Goal: Information Seeking & Learning: Learn about a topic

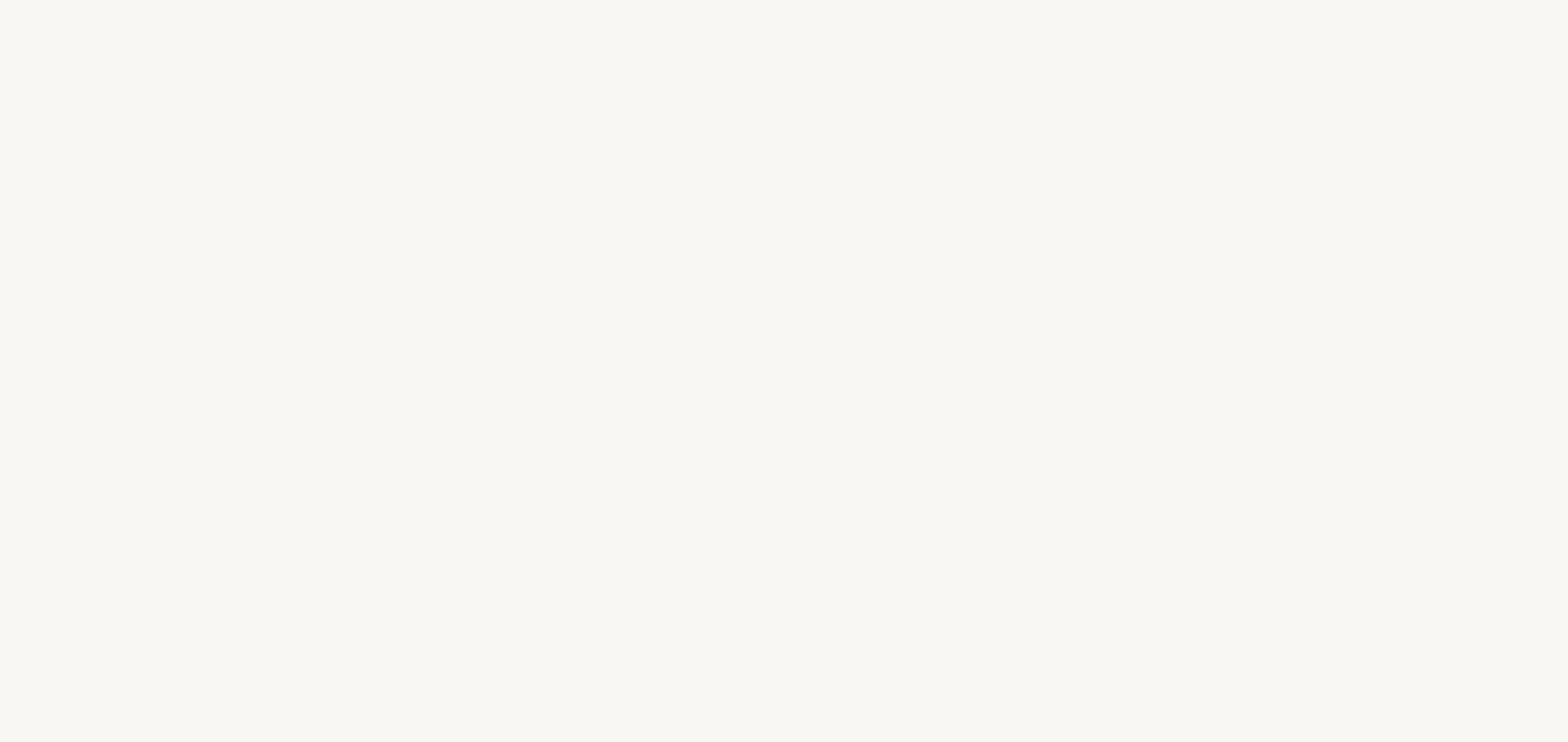
select select "ES"
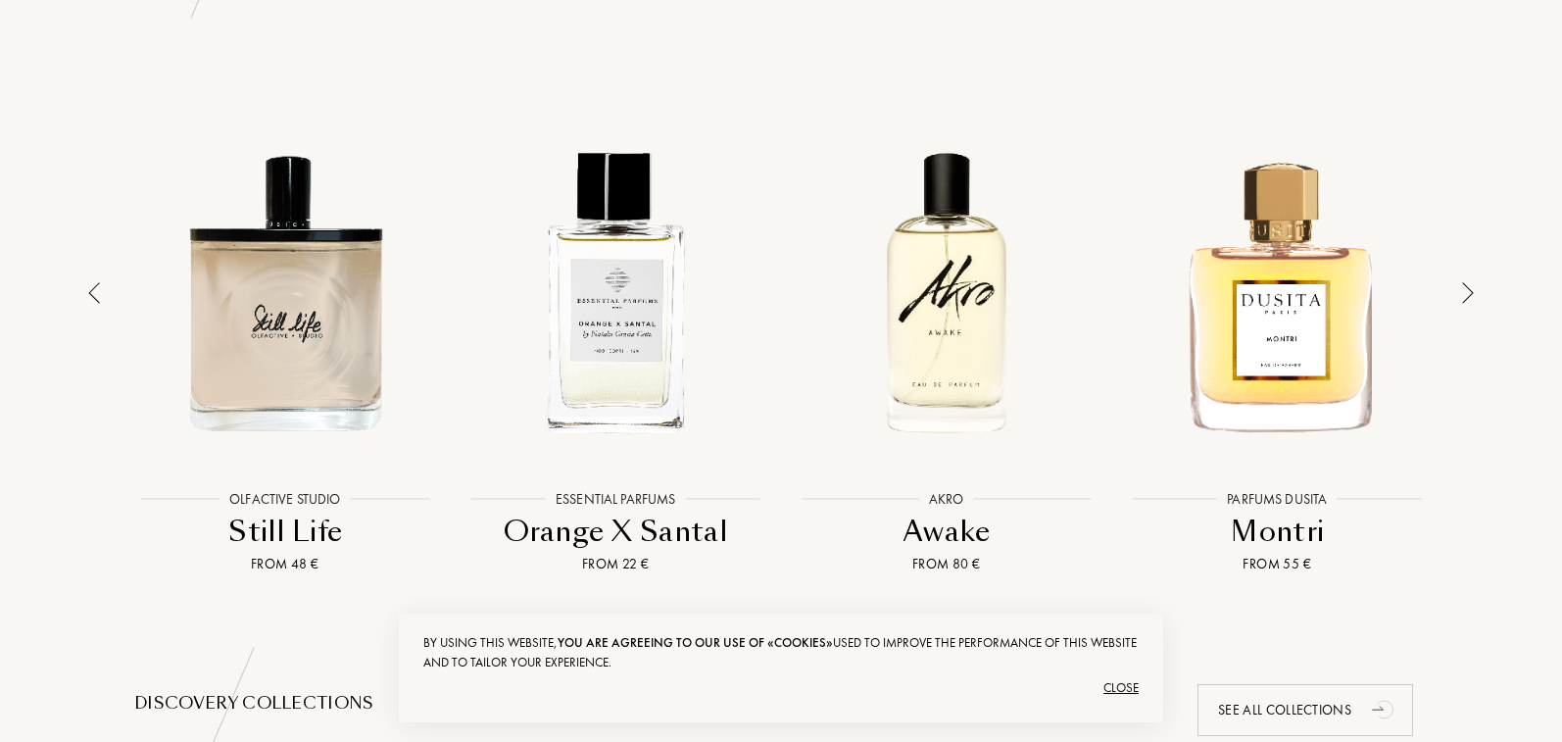
scroll to position [2540, 0]
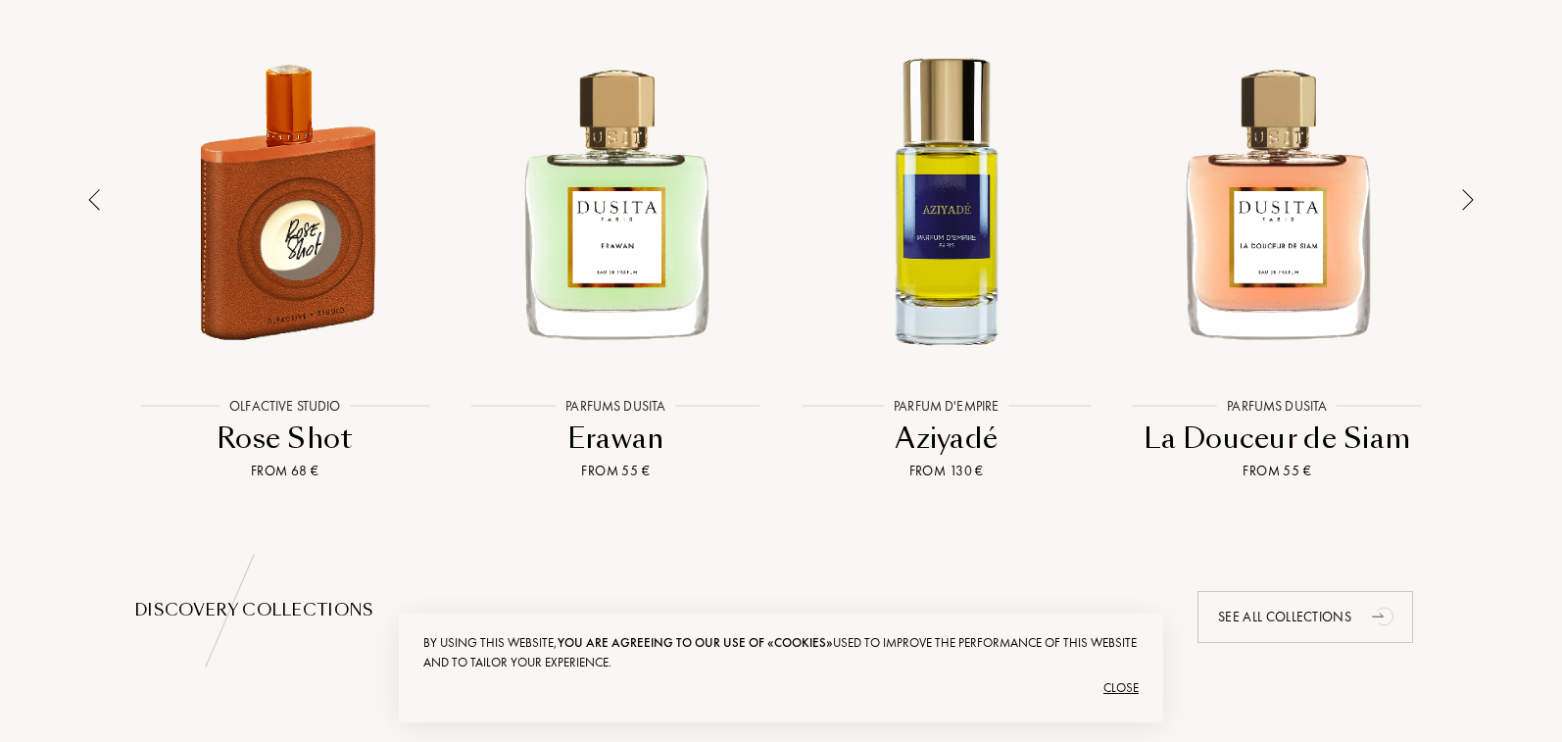
click at [1468, 212] on div at bounding box center [1467, 239] width 27 height 483
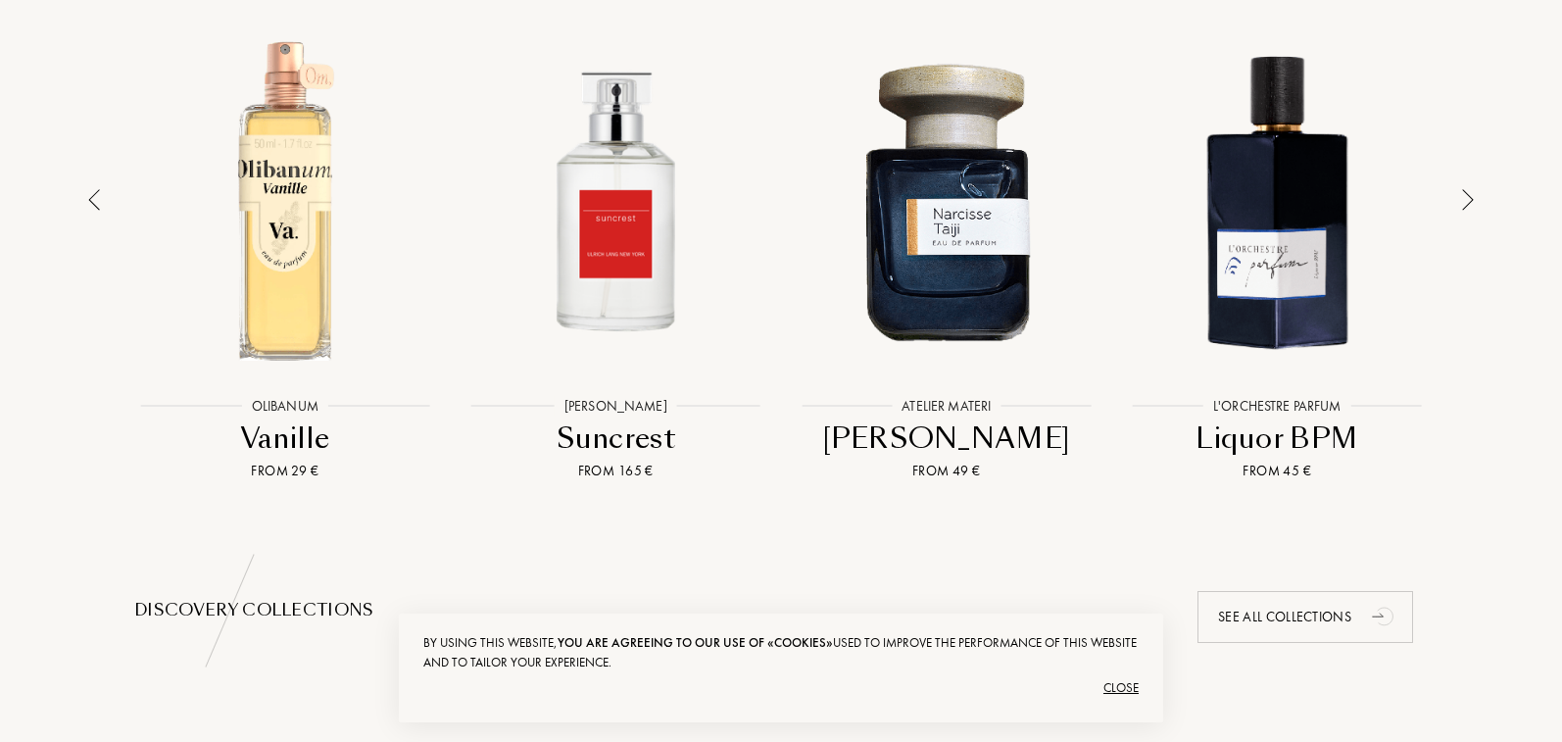
scroll to position [0, 0]
click at [1468, 212] on div at bounding box center [1467, 239] width 27 height 483
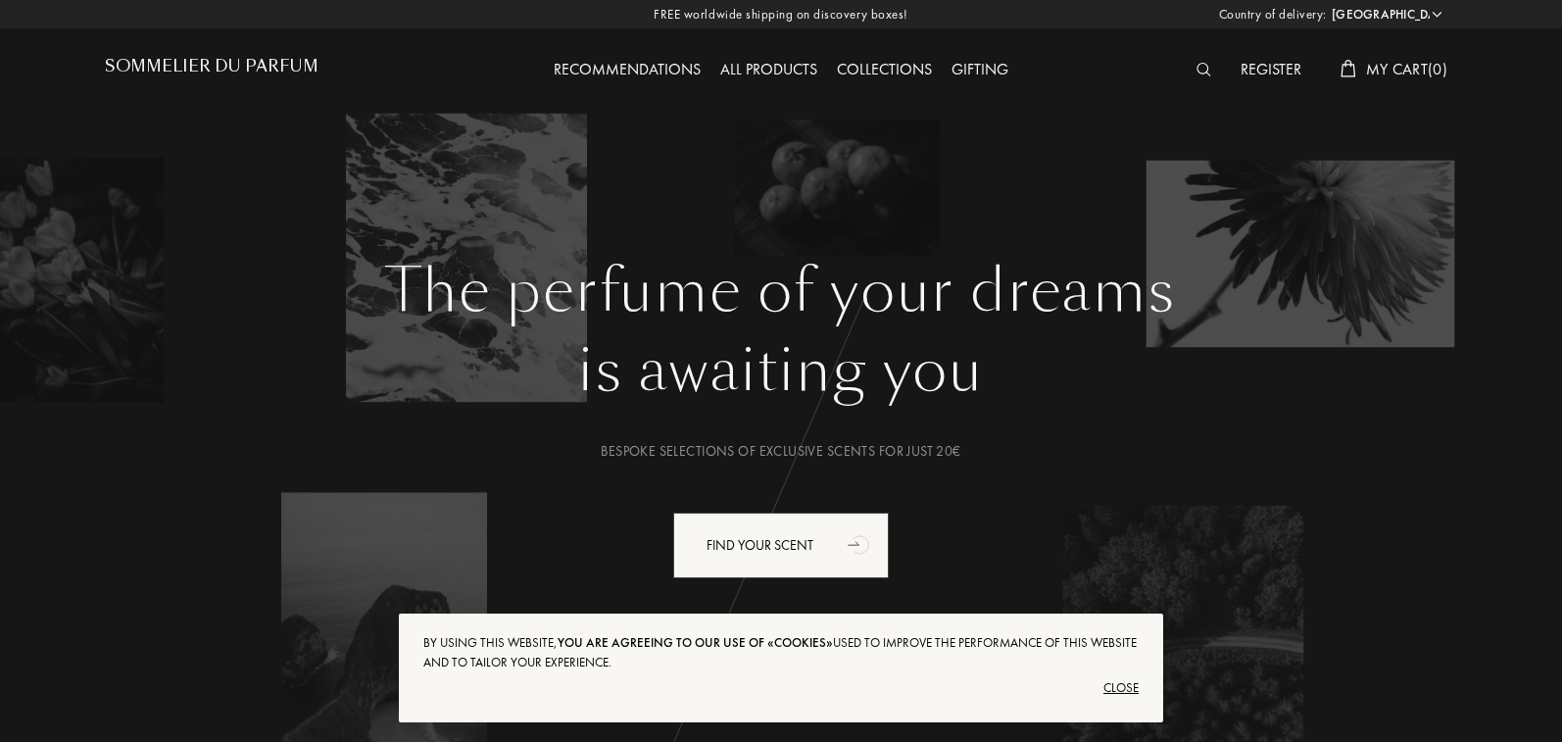
click at [790, 73] on div "All products" at bounding box center [768, 70] width 117 height 25
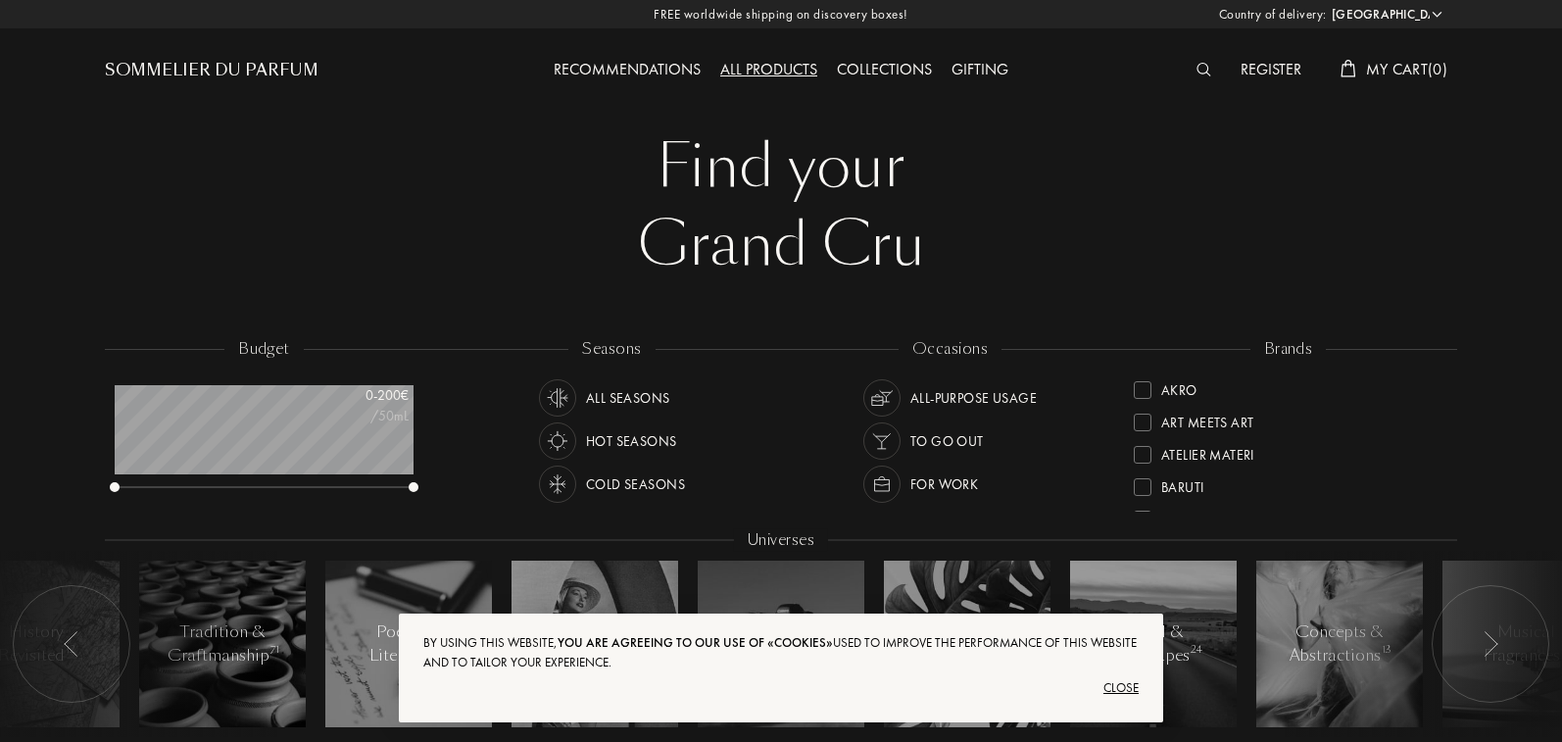
select select "ES"
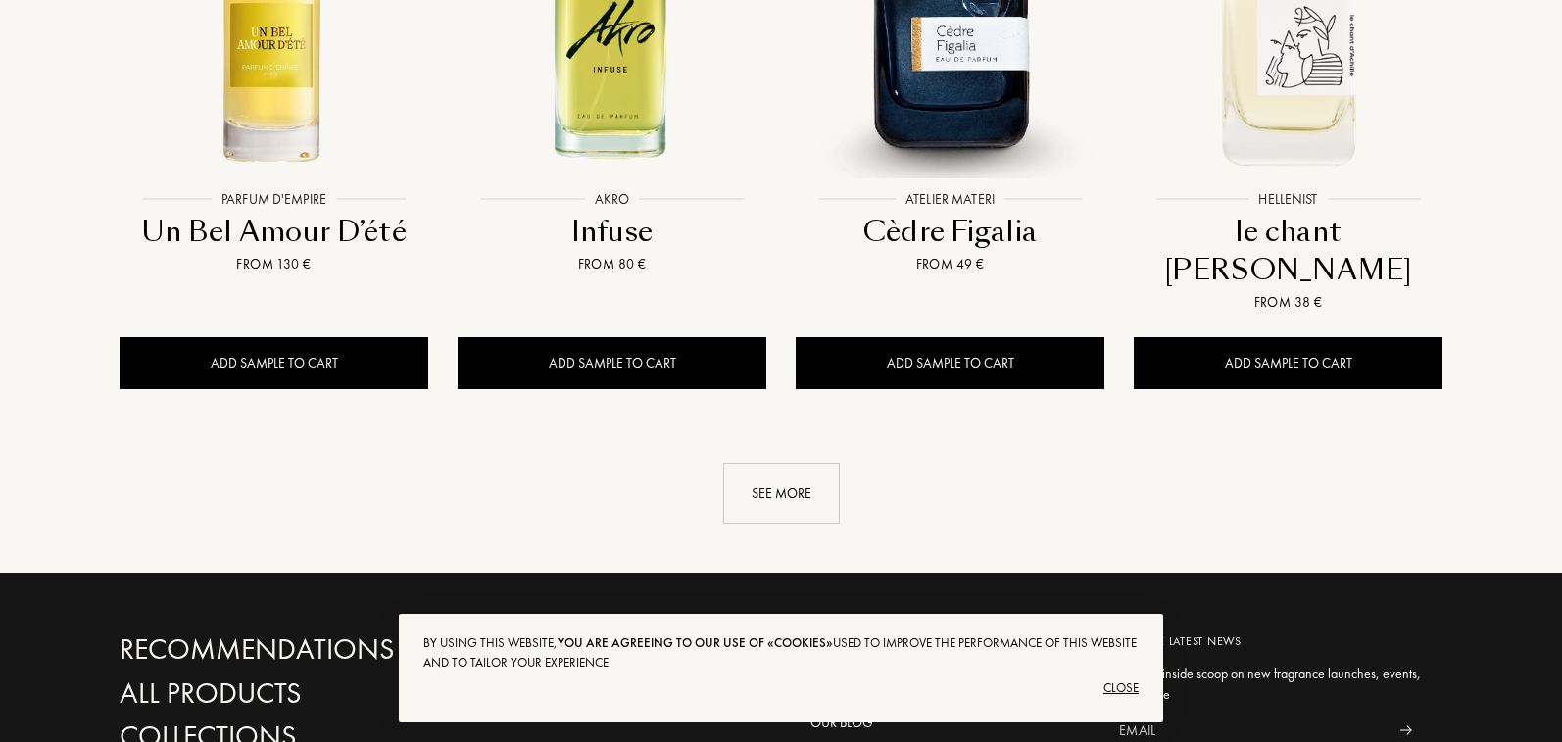
scroll to position [2184, 0]
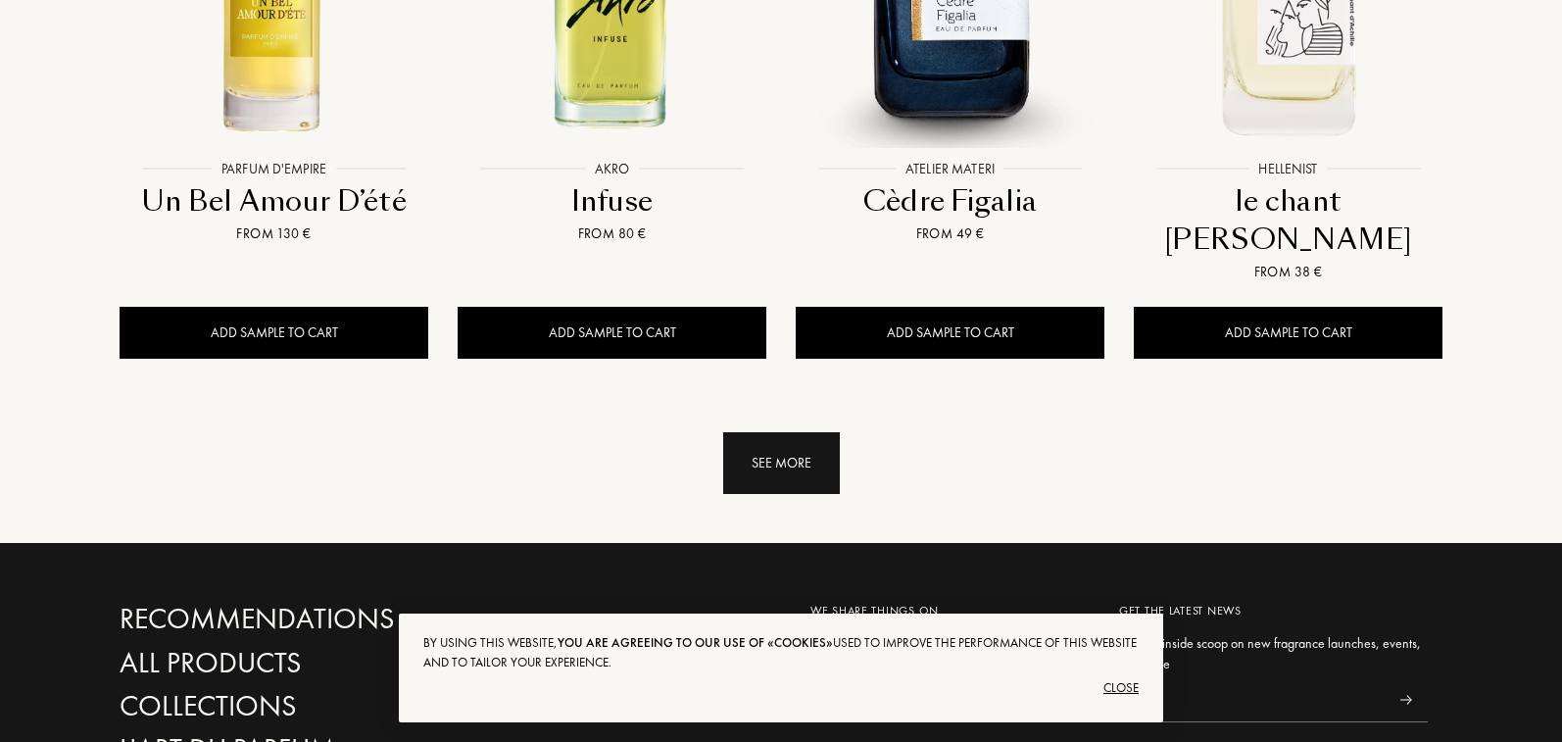
click at [765, 432] on div "See more" at bounding box center [781, 463] width 117 height 62
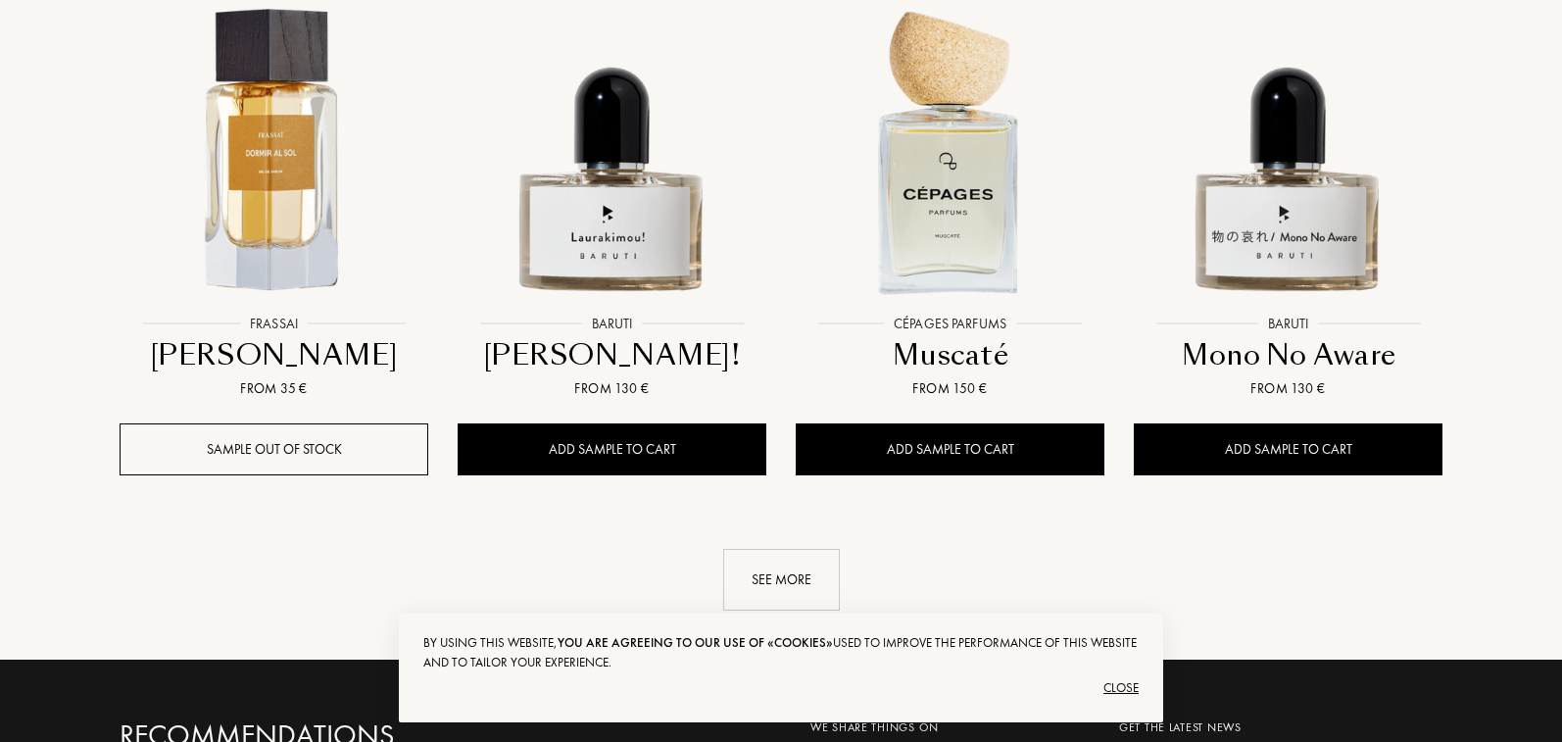
scroll to position [3712, 0]
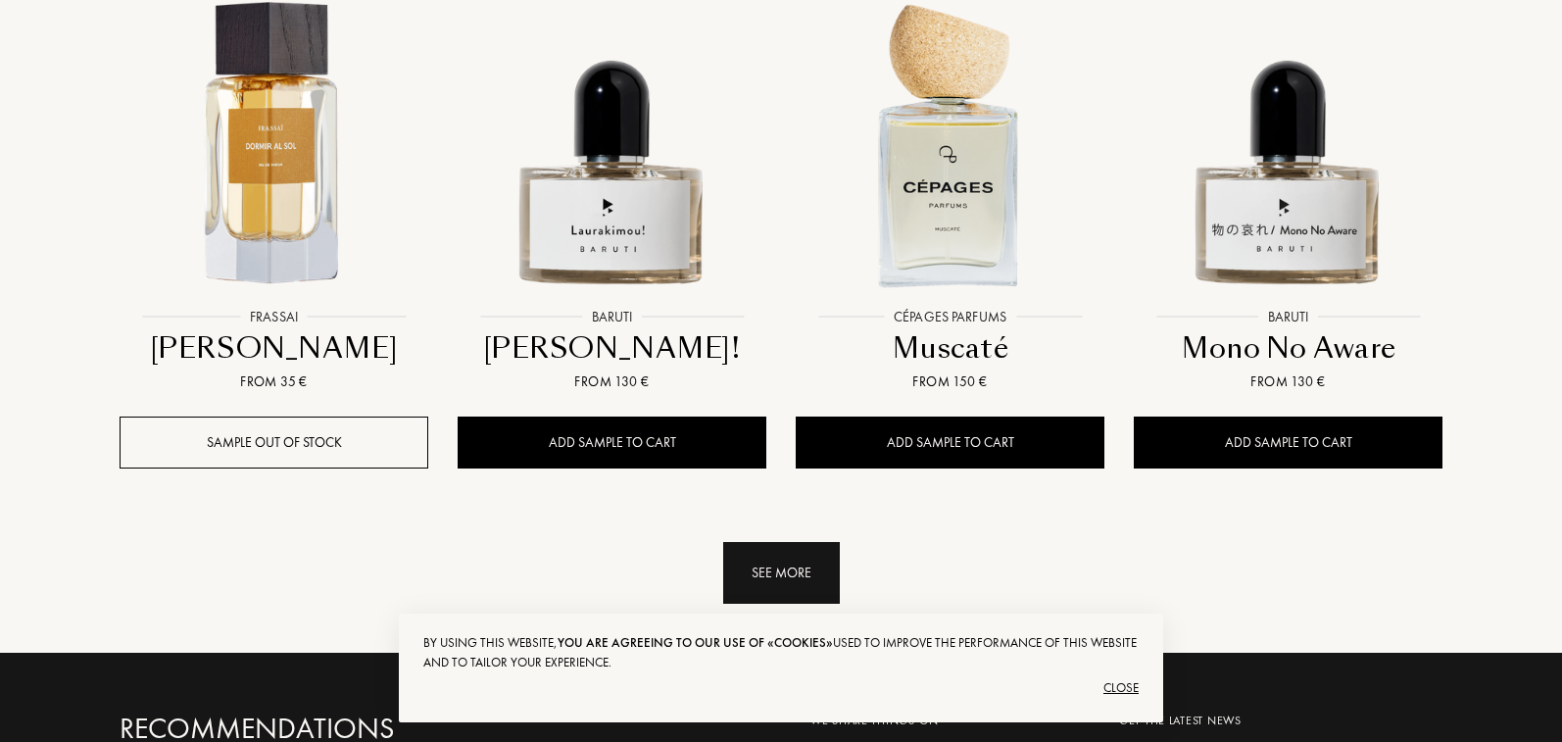
click at [749, 542] on div "See more" at bounding box center [781, 573] width 117 height 62
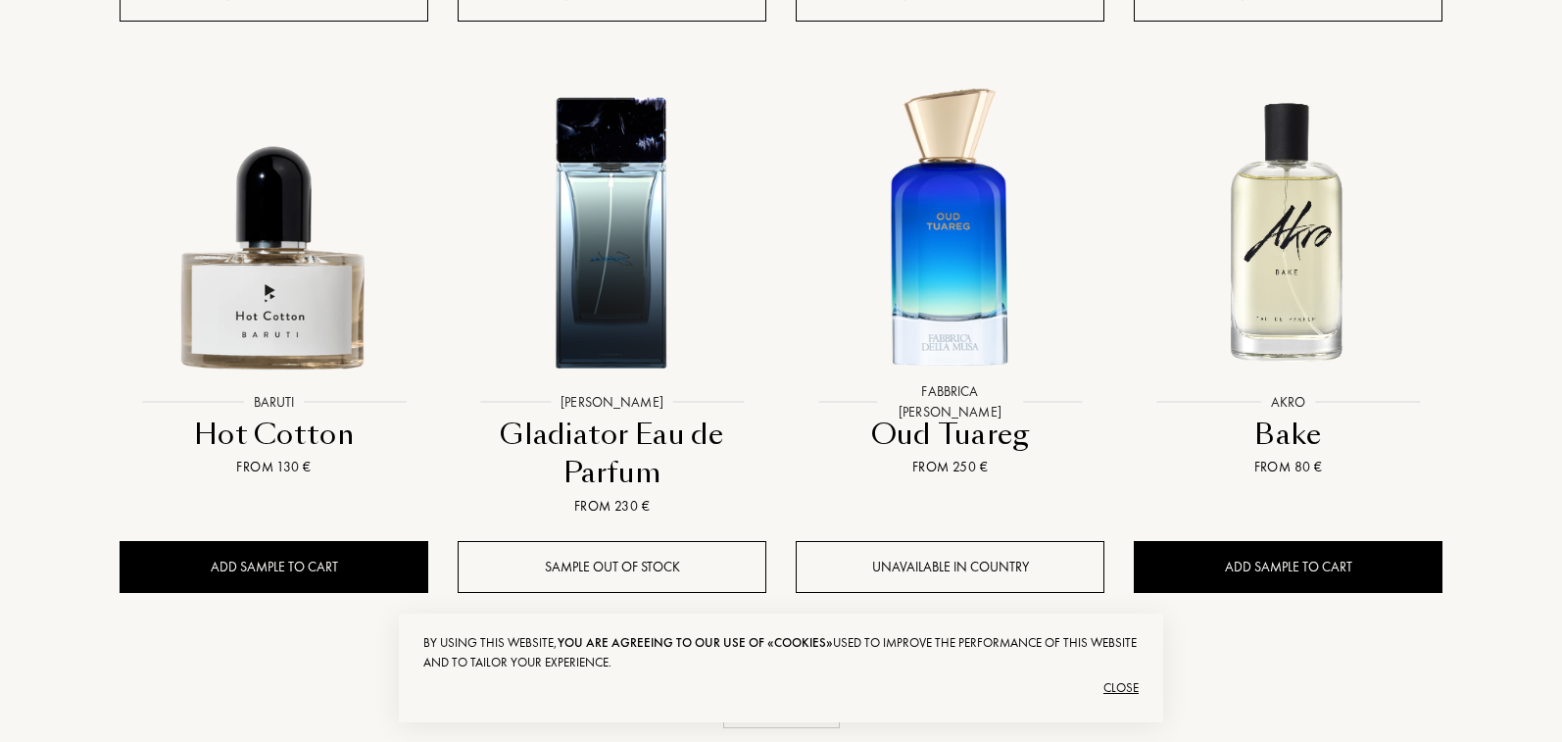
scroll to position [5363, 0]
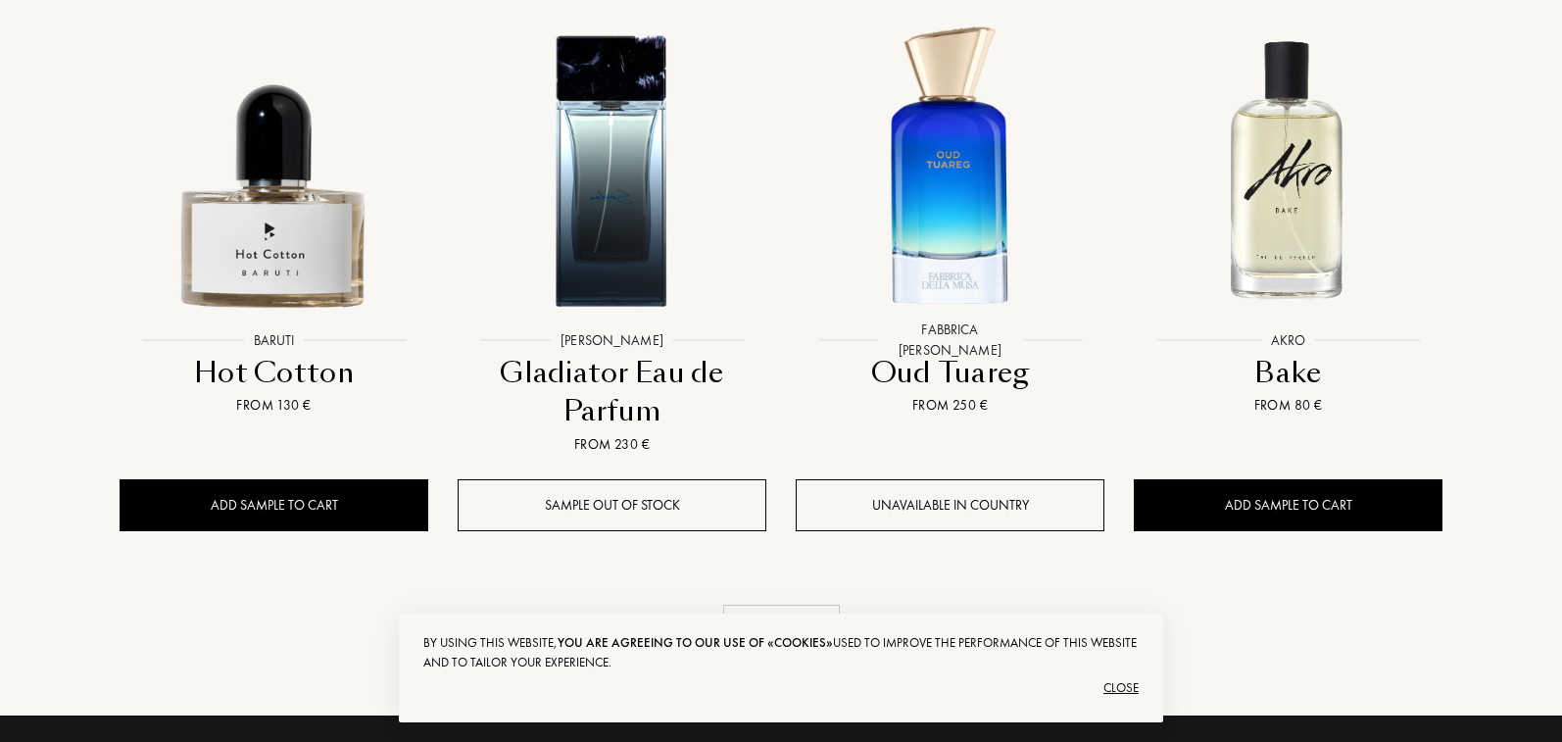
click at [767, 605] on div "See more" at bounding box center [781, 636] width 117 height 62
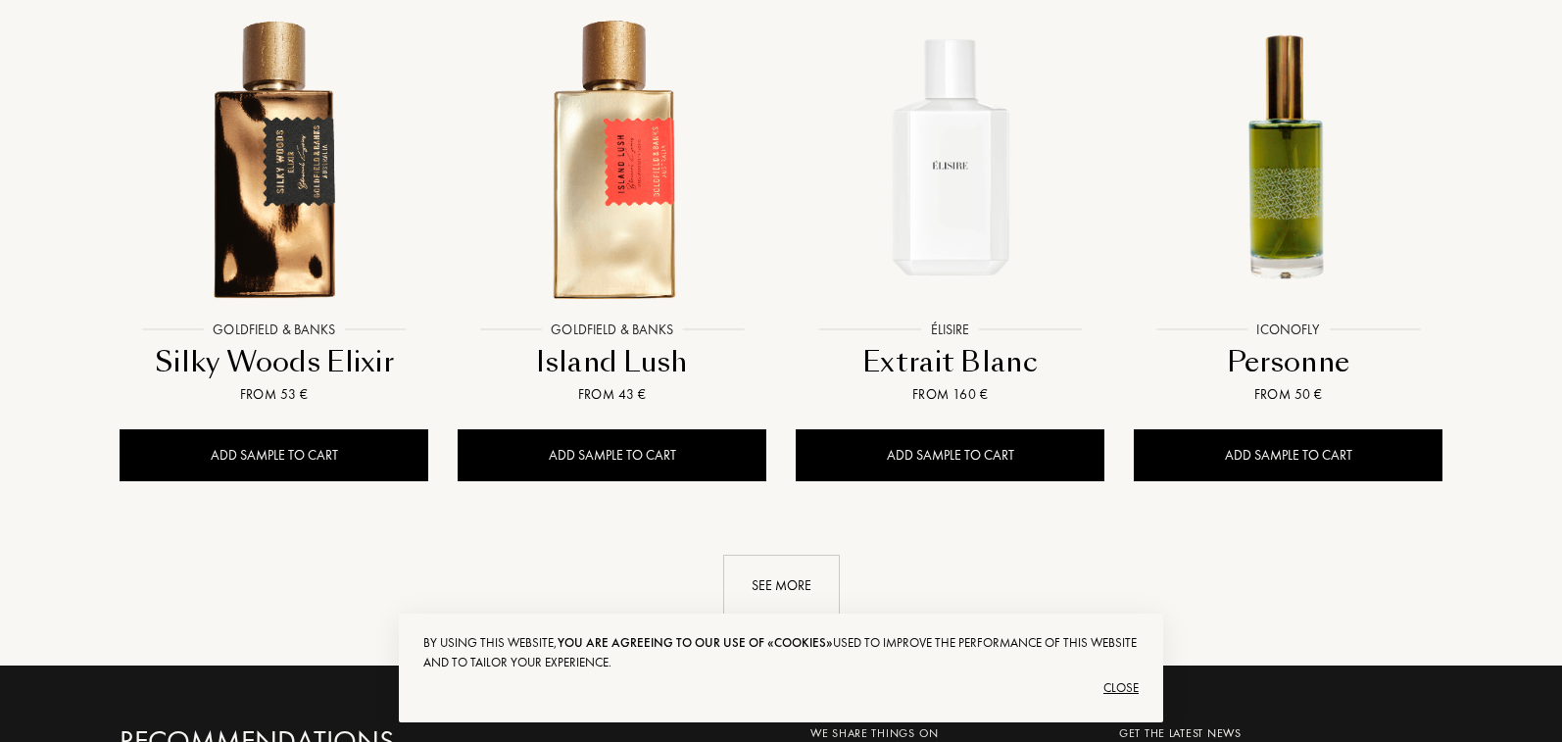
scroll to position [7066, 0]
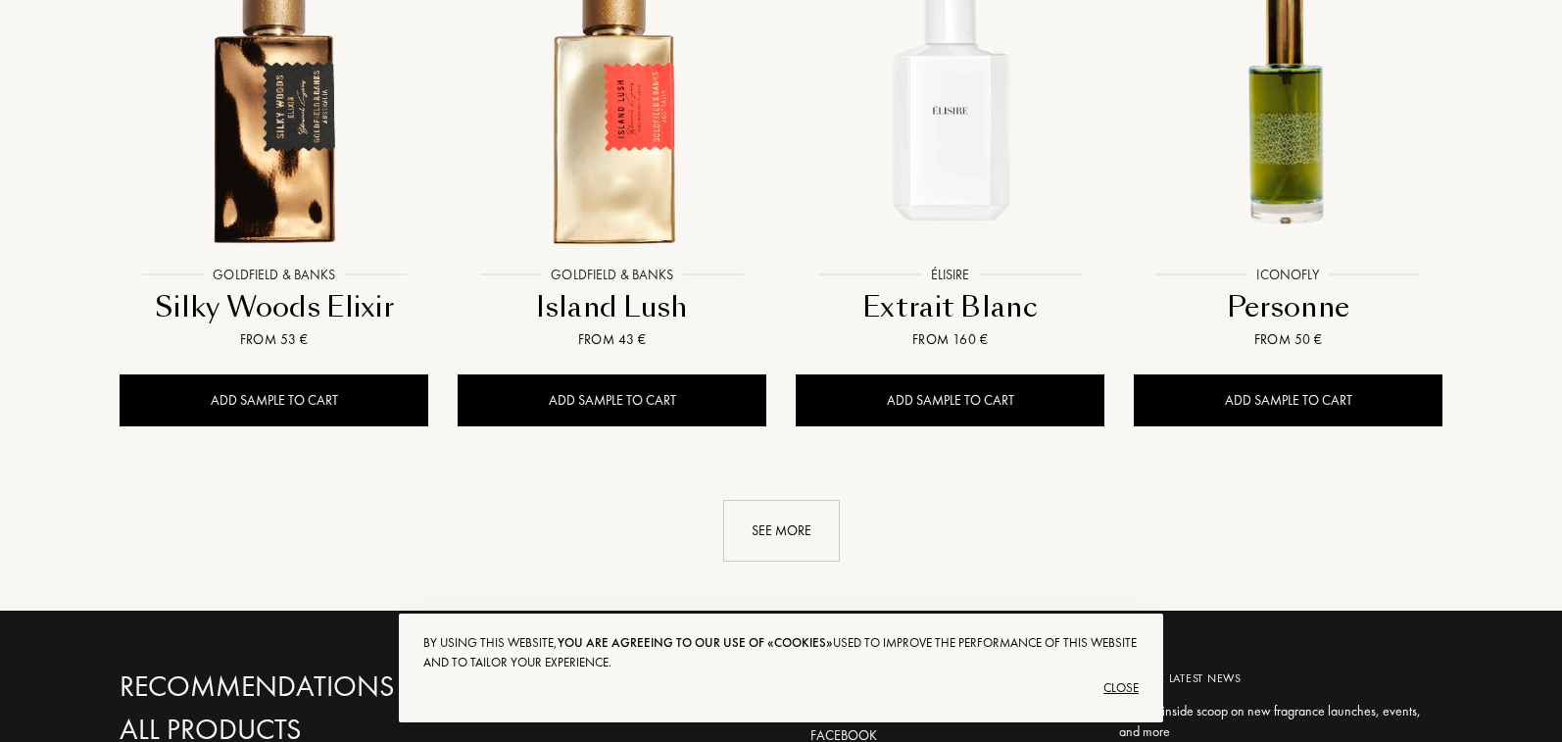
click at [789, 500] on div "See more" at bounding box center [781, 531] width 117 height 62
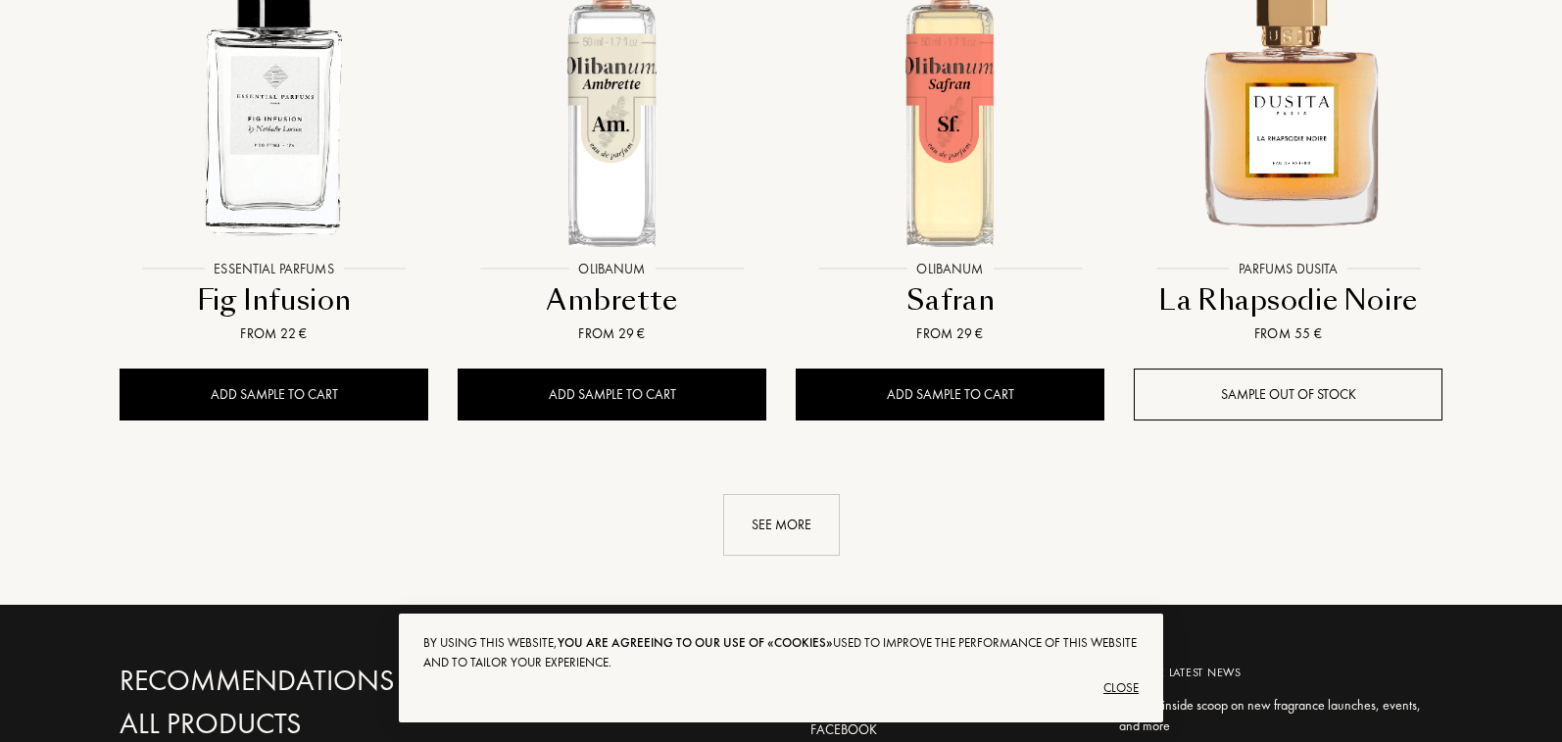
scroll to position [8734, 0]
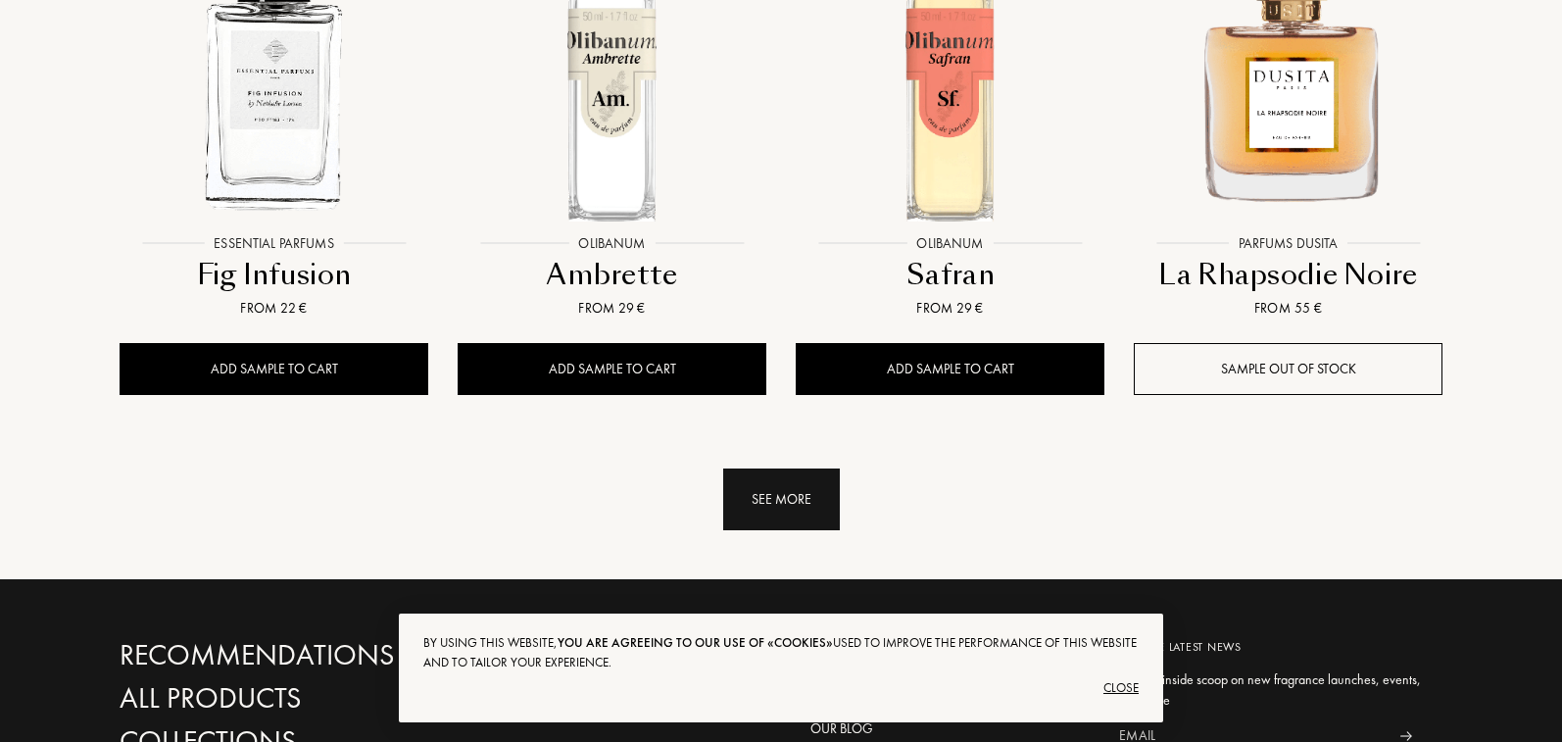
click at [793, 468] on div "See more" at bounding box center [781, 499] width 117 height 62
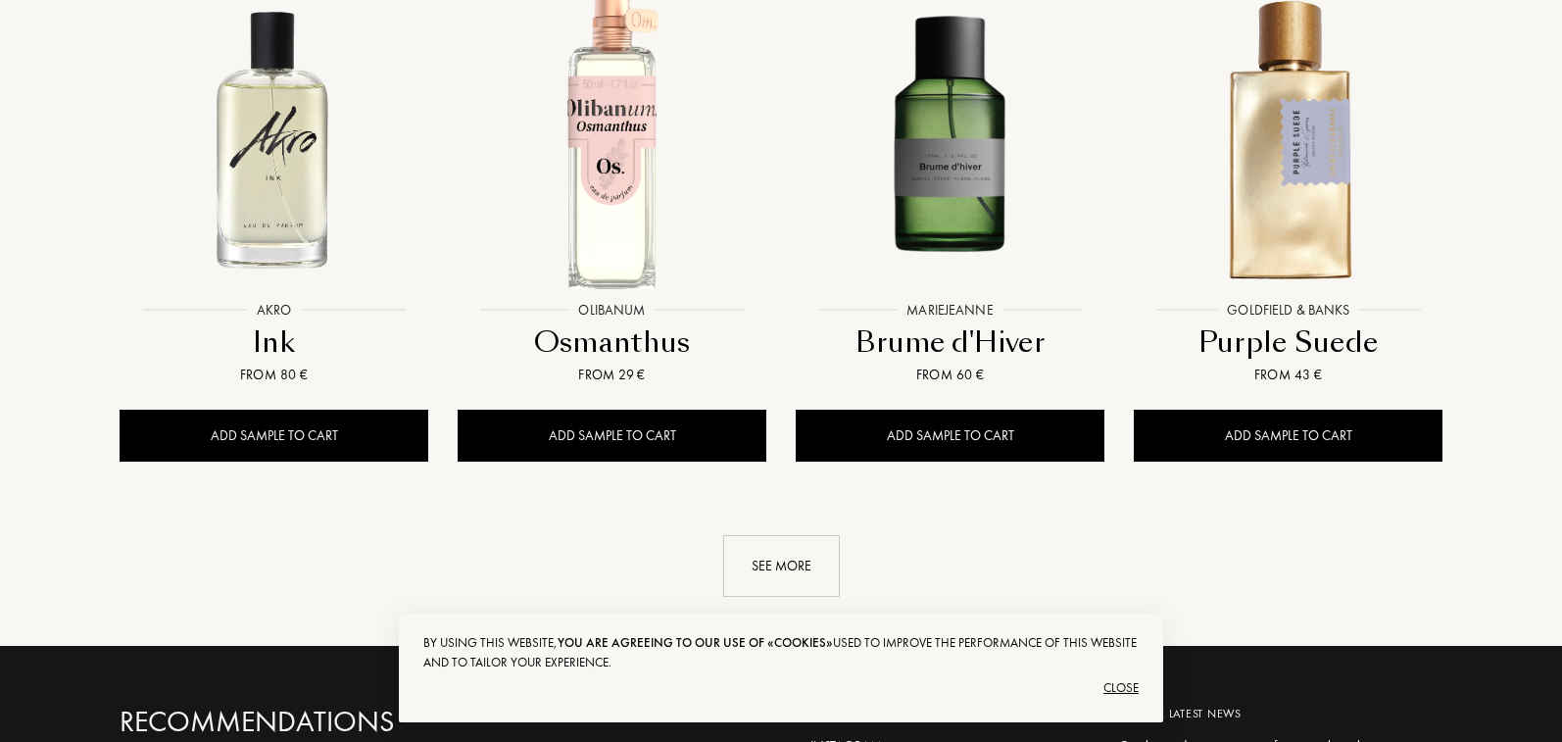
scroll to position [10400, 0]
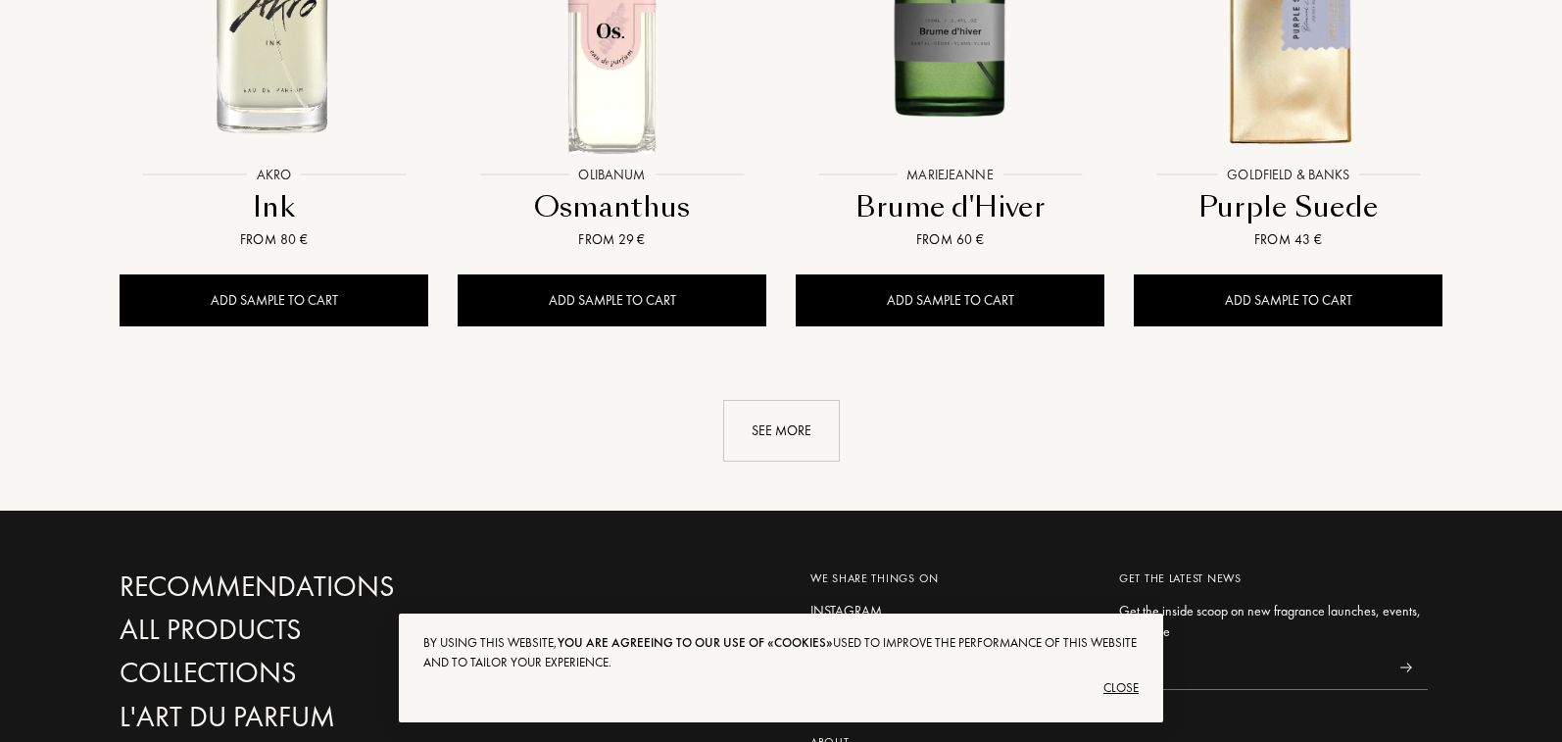
click at [749, 400] on div "See more" at bounding box center [781, 431] width 117 height 62
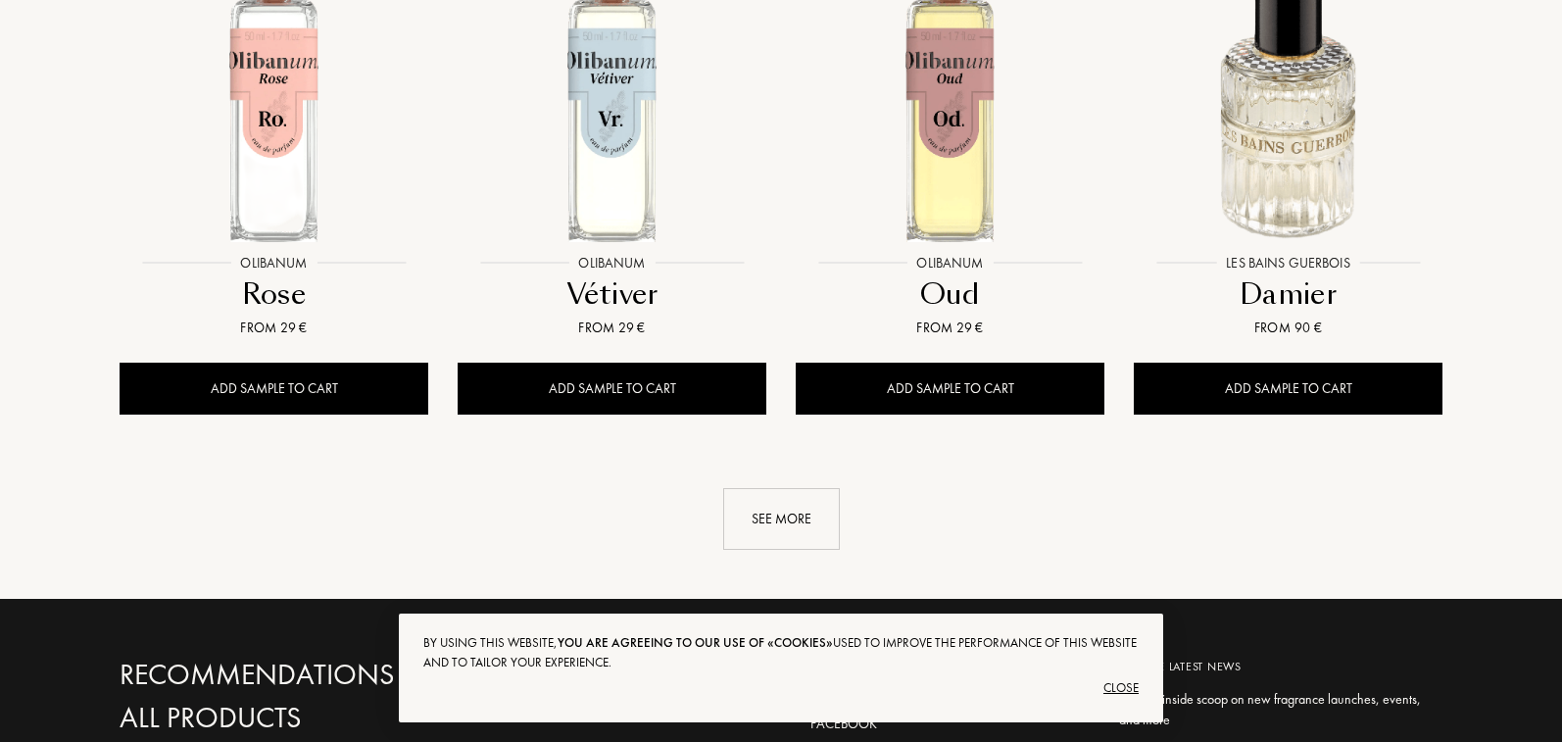
scroll to position [11929, 0]
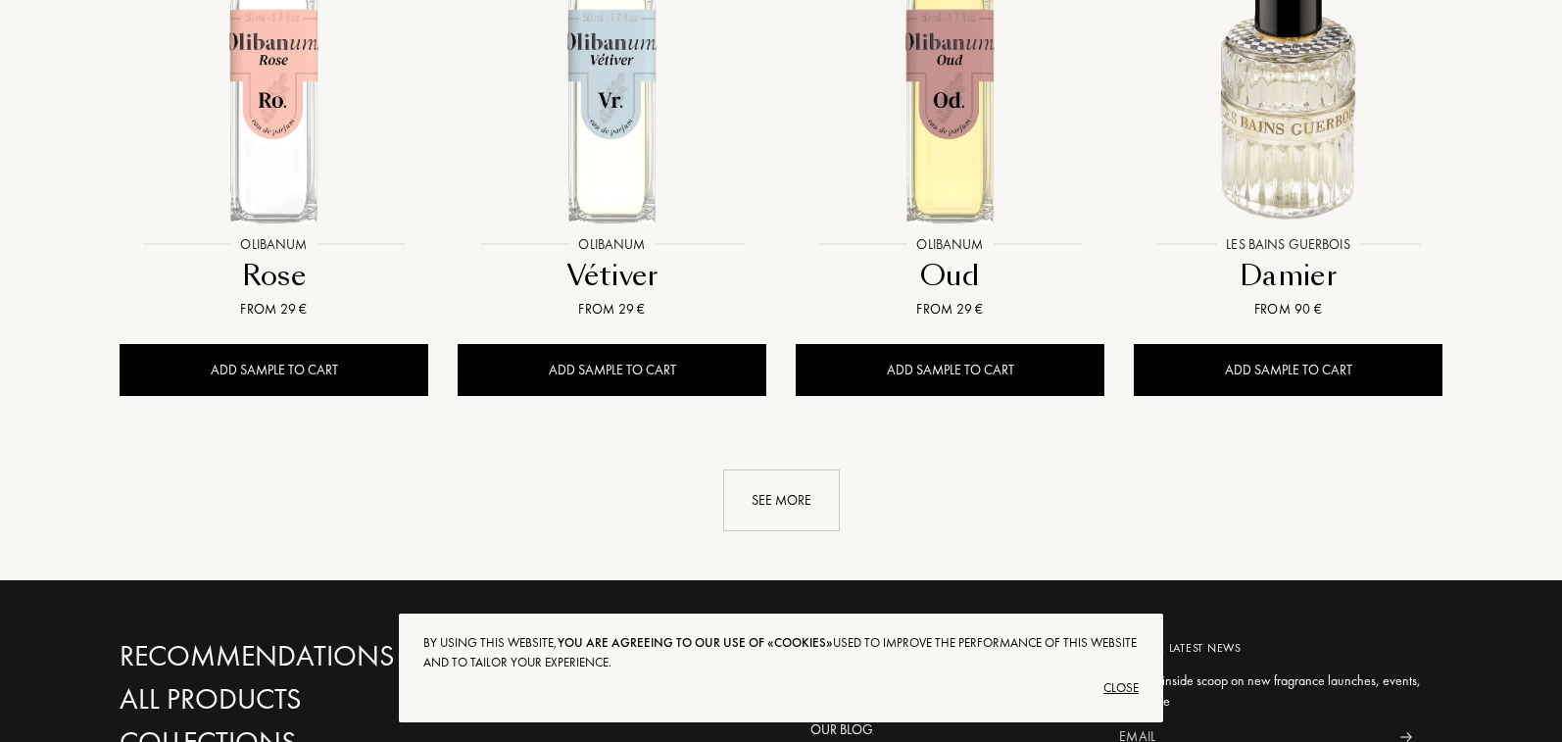
click at [782, 469] on div "See more" at bounding box center [781, 500] width 117 height 62
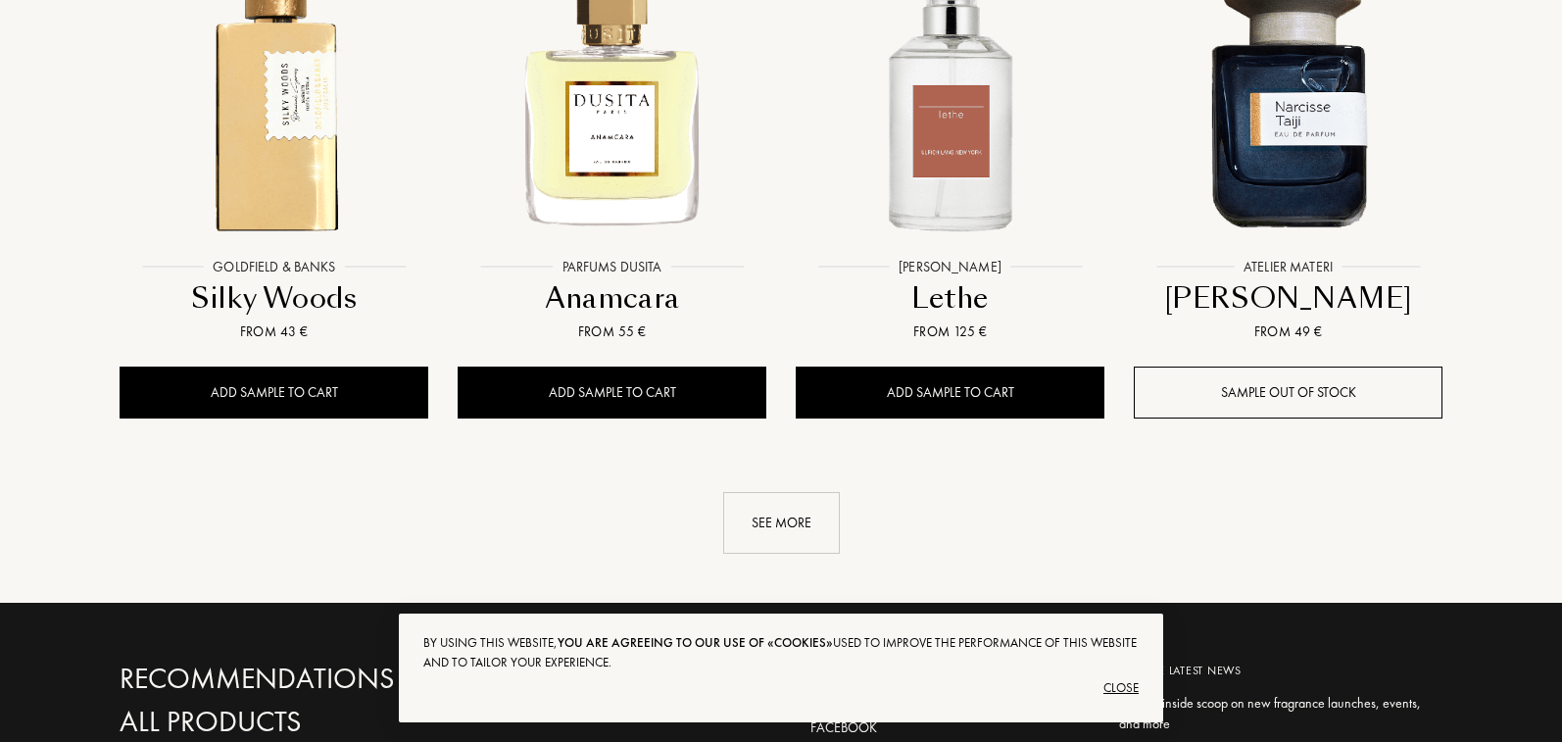
scroll to position [13582, 0]
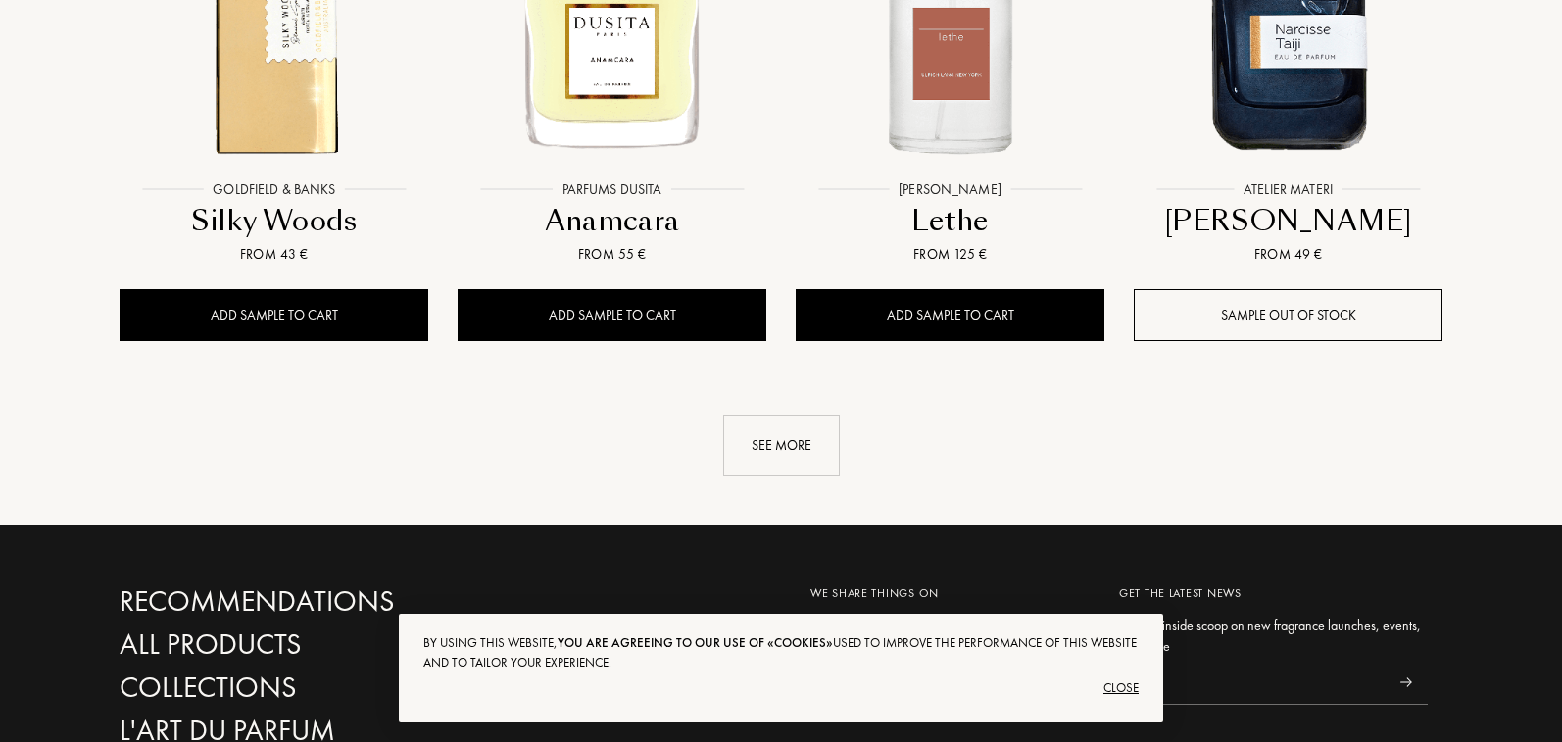
click at [810, 415] on div "See more" at bounding box center [781, 446] width 117 height 62
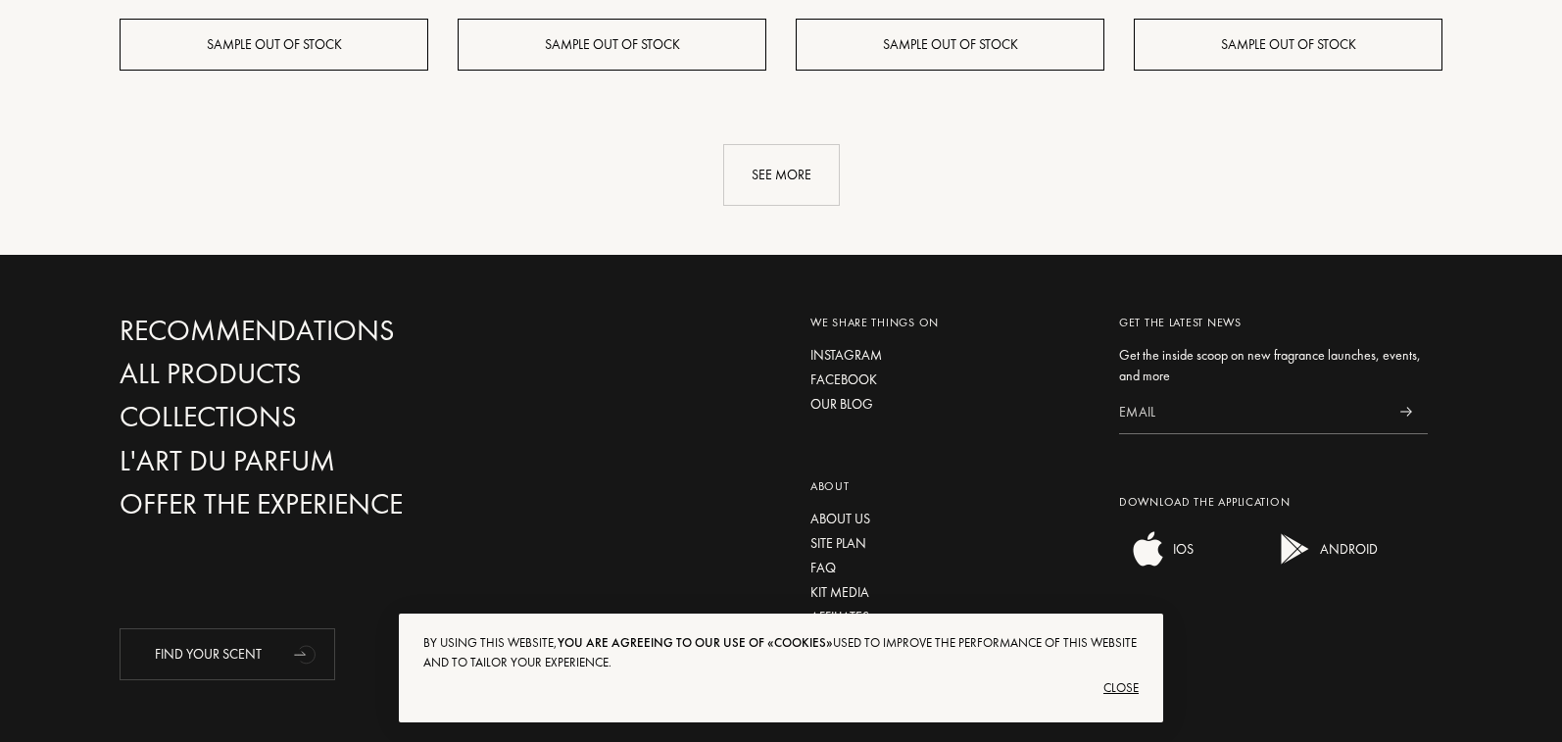
scroll to position [15022, 0]
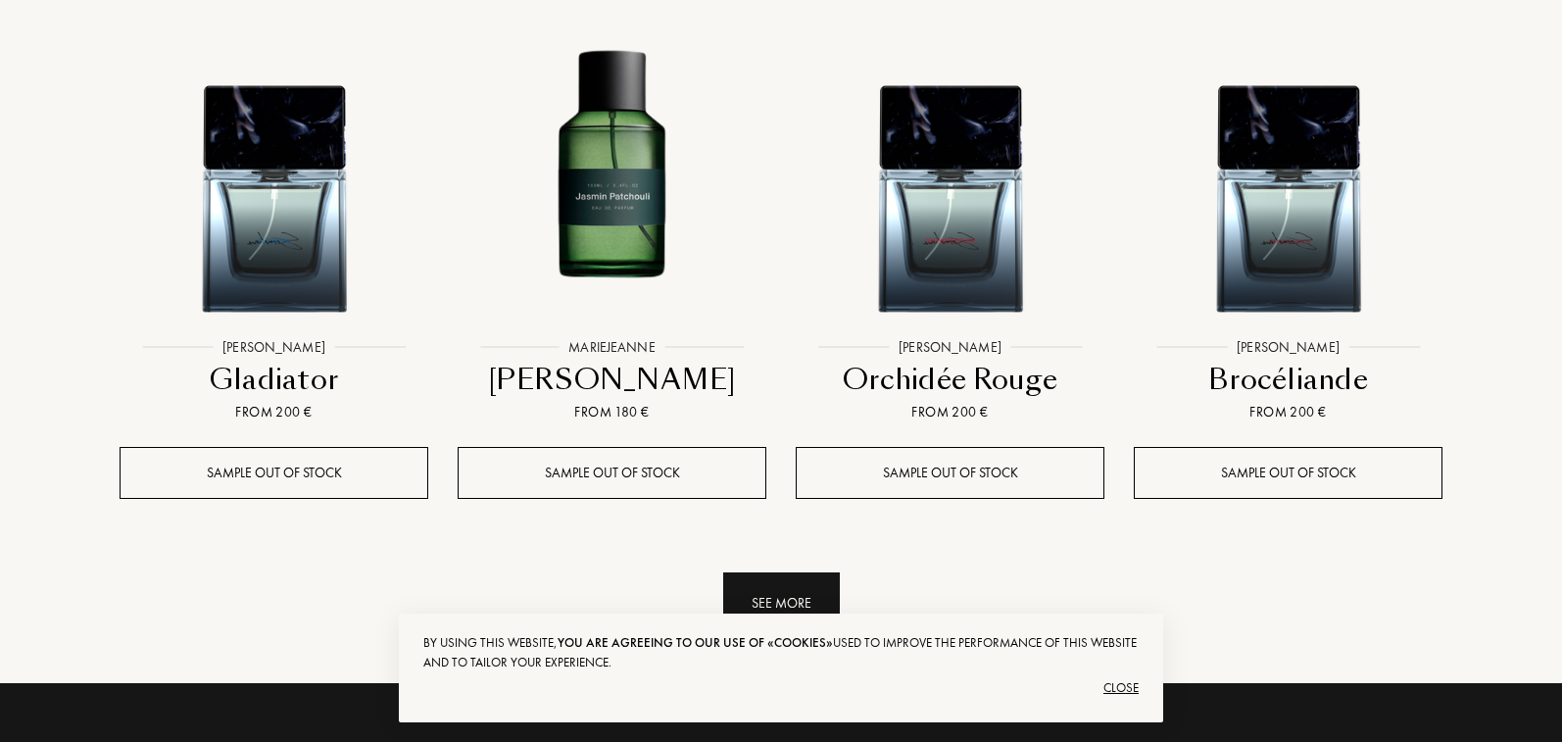
click at [802, 572] on div "See more" at bounding box center [781, 603] width 117 height 62
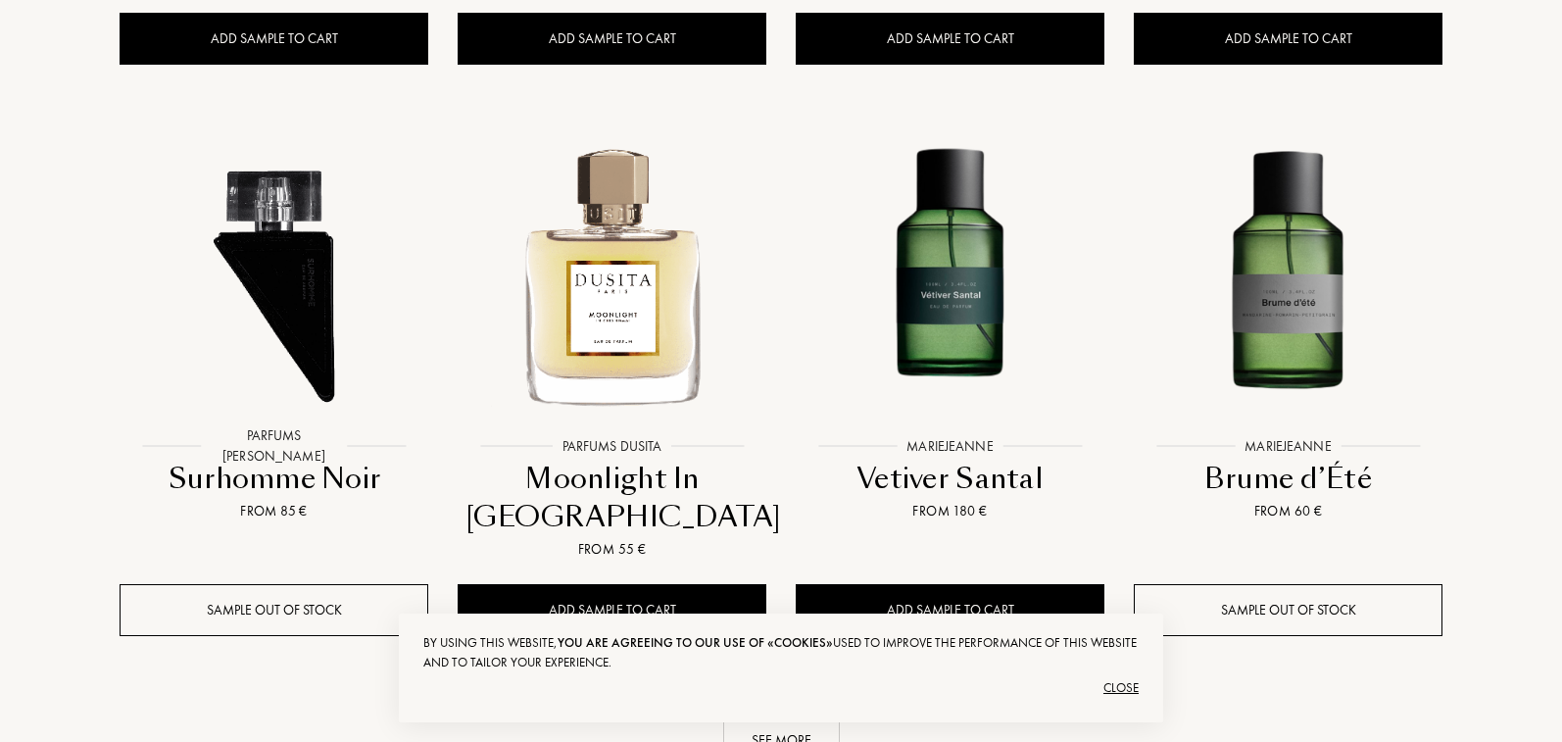
scroll to position [16805, 0]
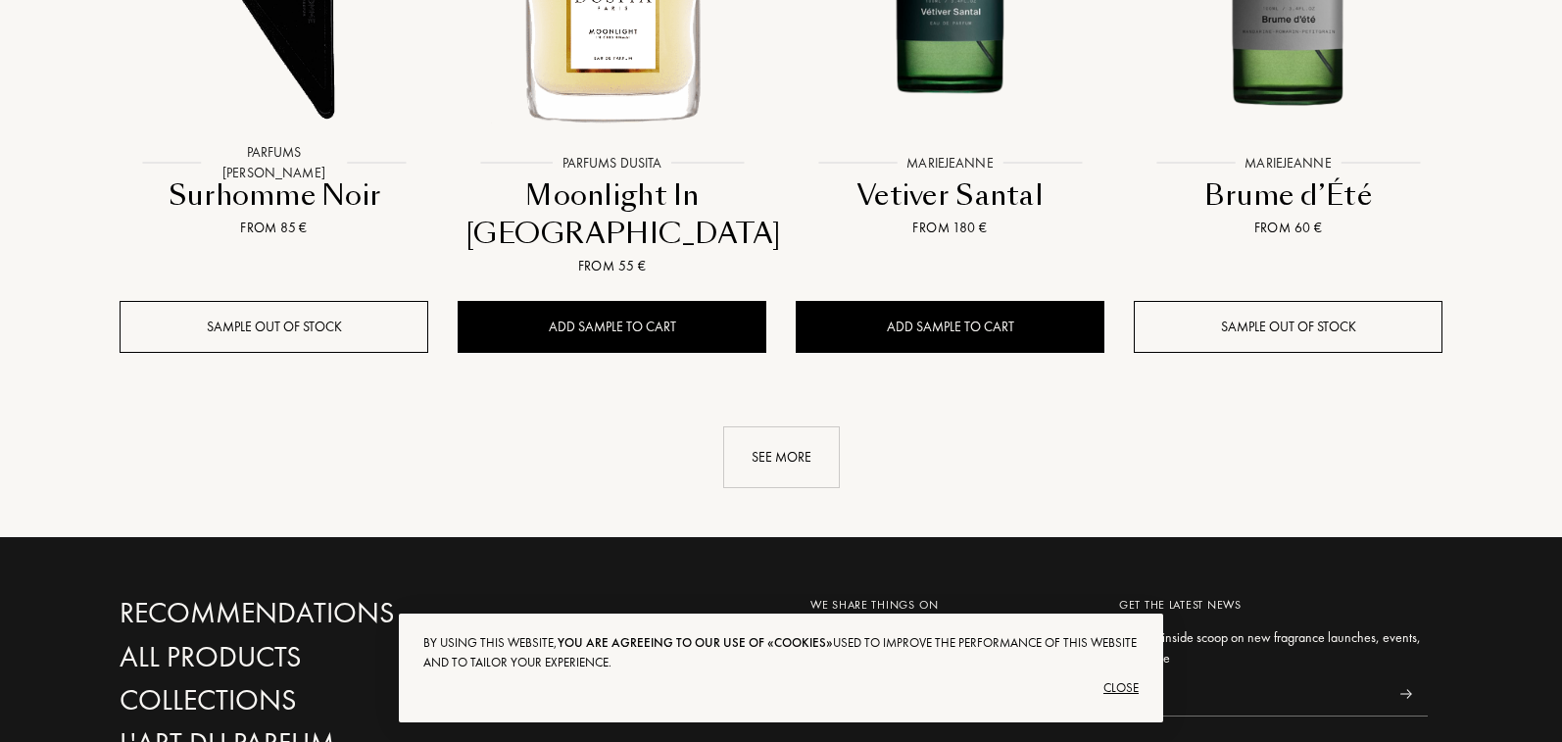
click at [810, 426] on div "See more" at bounding box center [781, 457] width 117 height 62
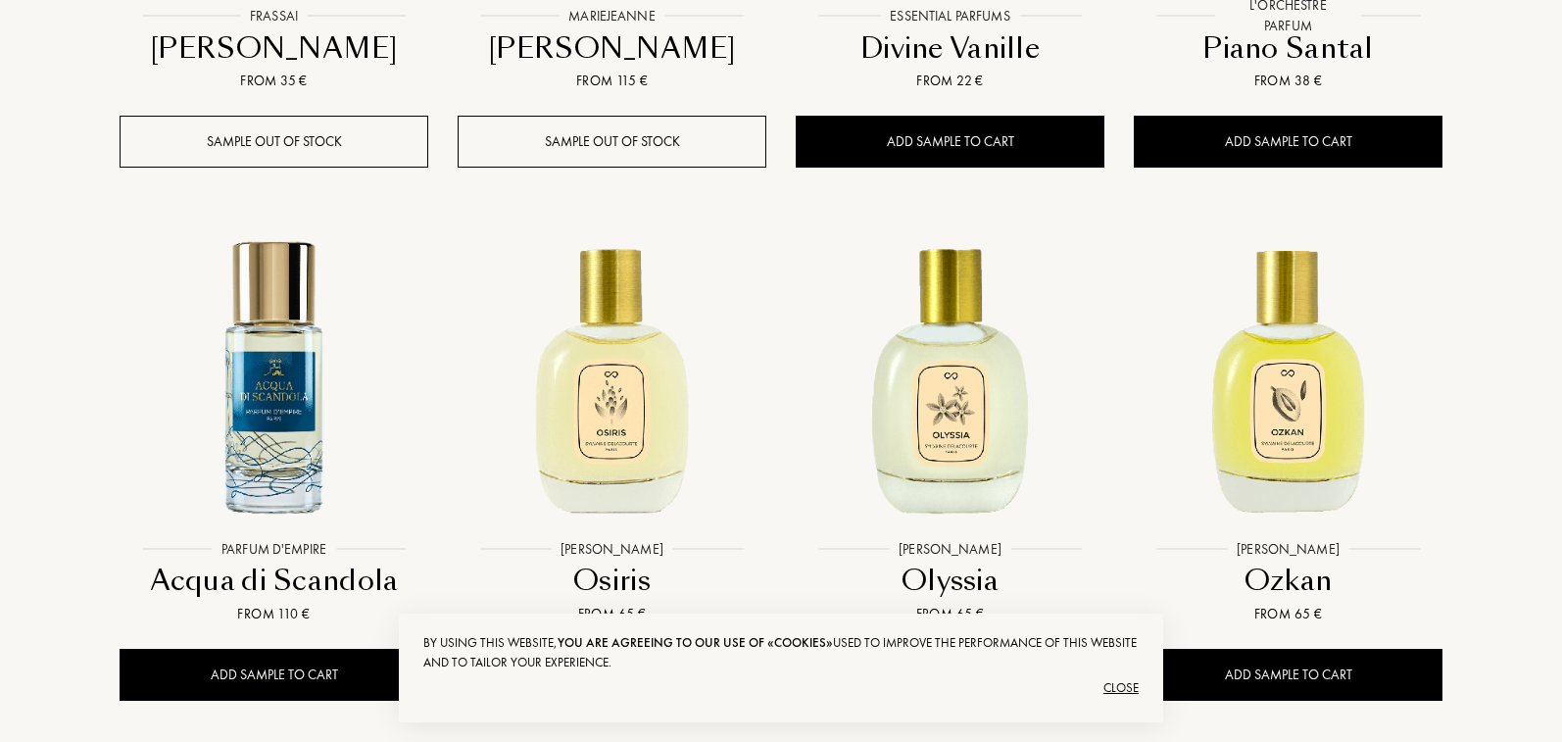
scroll to position [18274, 0]
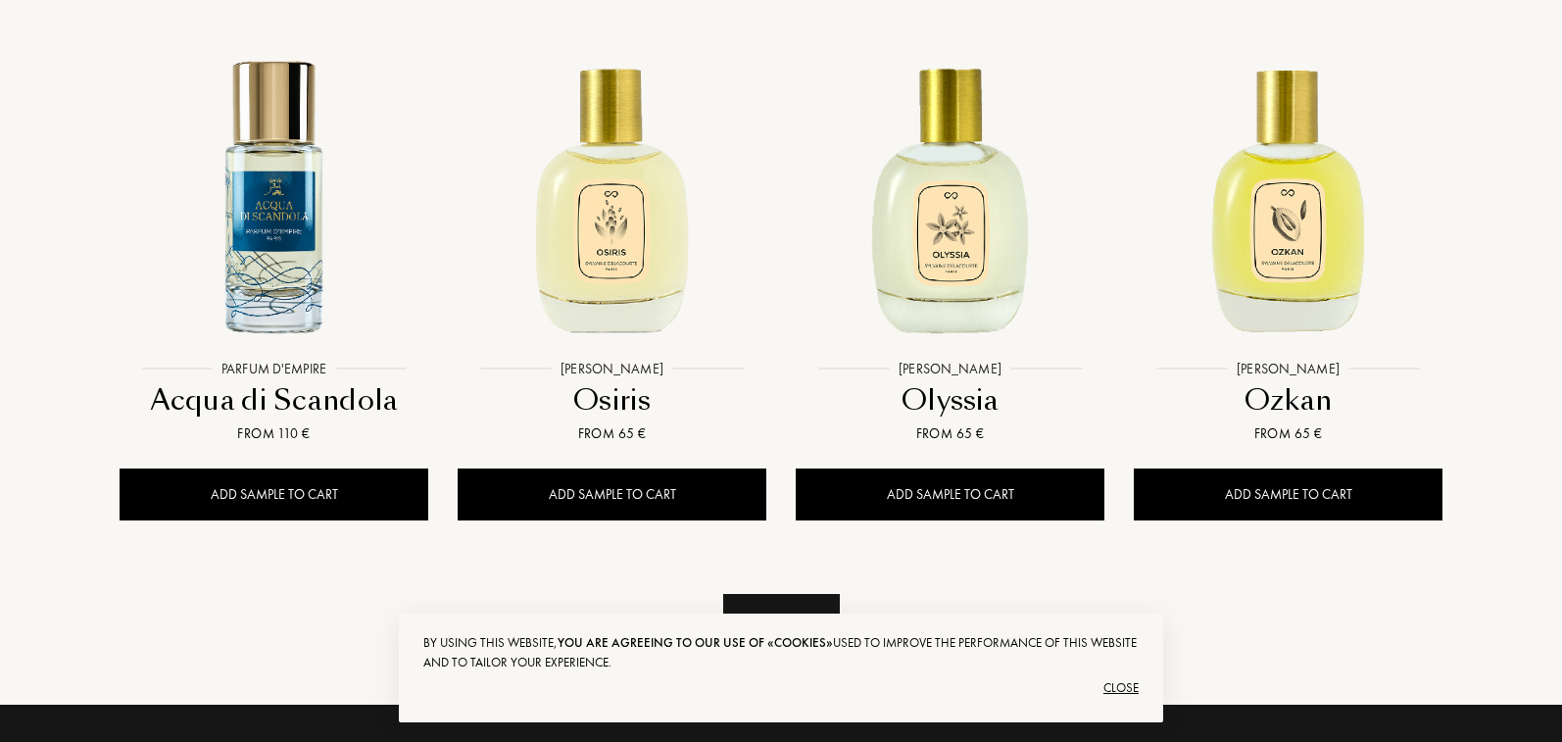
click at [770, 594] on div "See more" at bounding box center [781, 625] width 117 height 62
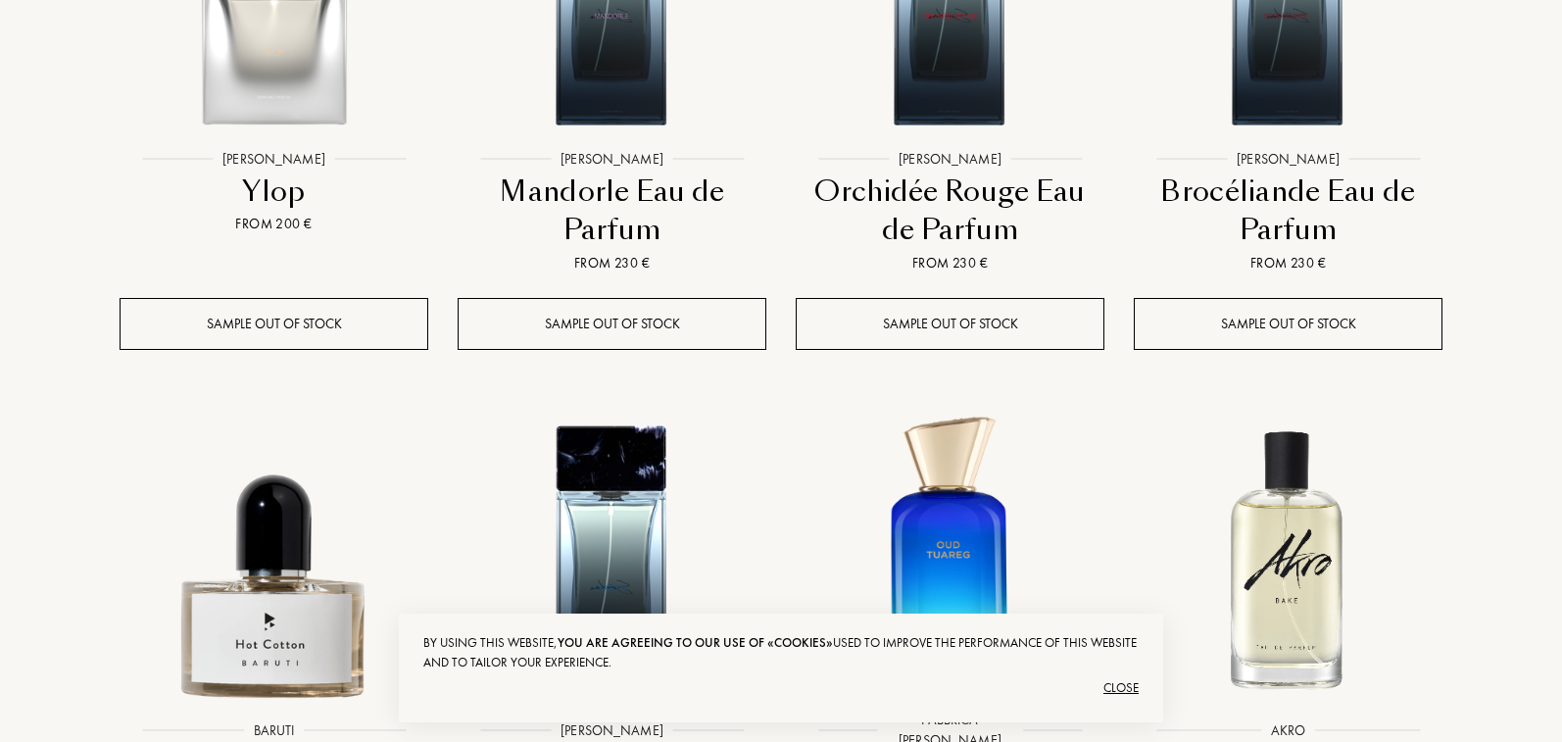
scroll to position [0, 0]
